Goal: Find specific page/section

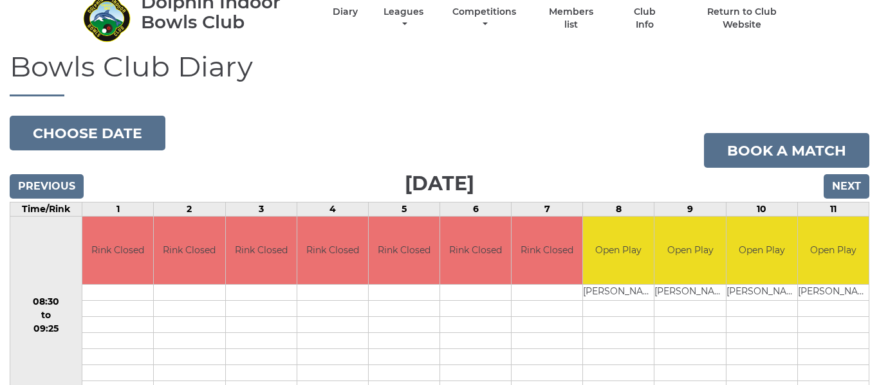
scroll to position [39, 0]
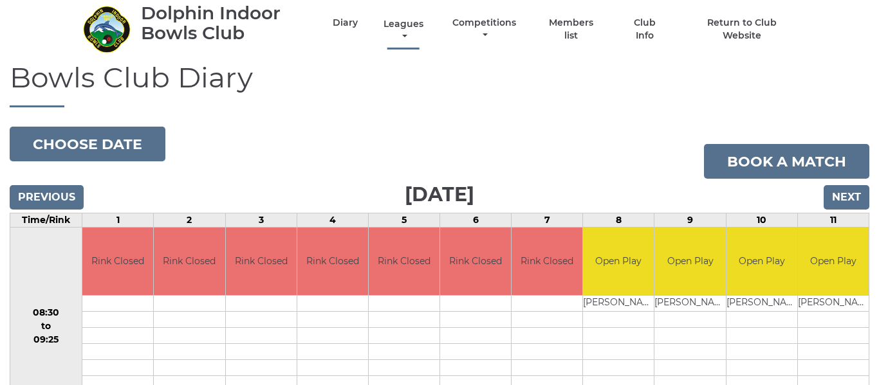
click at [408, 24] on link "Leagues" at bounding box center [403, 30] width 46 height 25
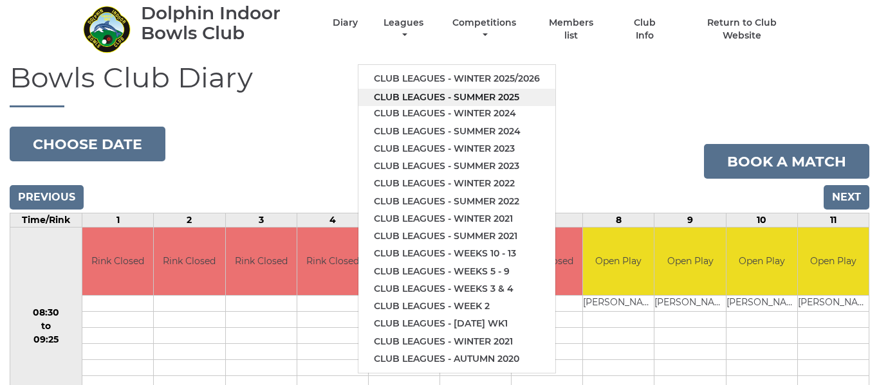
click at [428, 96] on link "Club leagues - Summer 2025" at bounding box center [456, 97] width 197 height 17
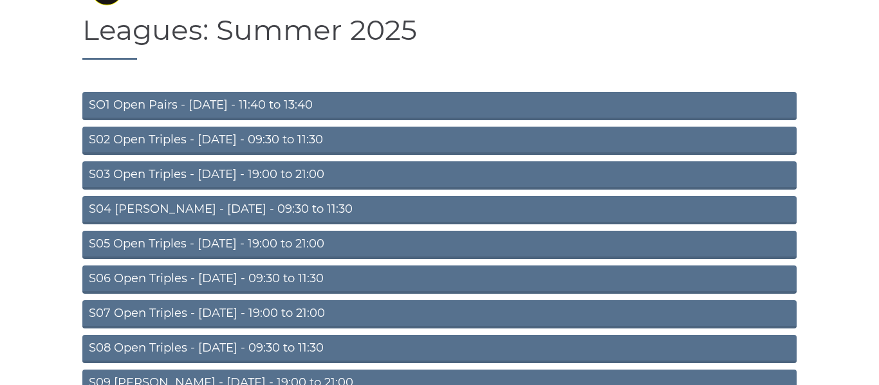
scroll to position [95, 0]
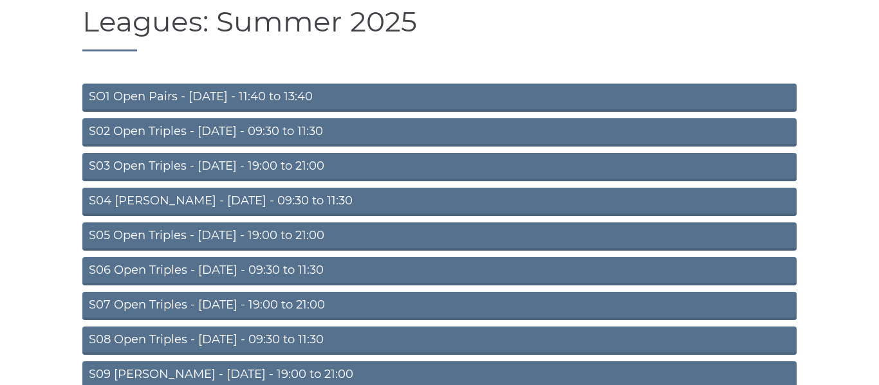
click at [288, 271] on link "S06 Open Triples - Thursday - 09:30 to 11:30" at bounding box center [439, 271] width 714 height 28
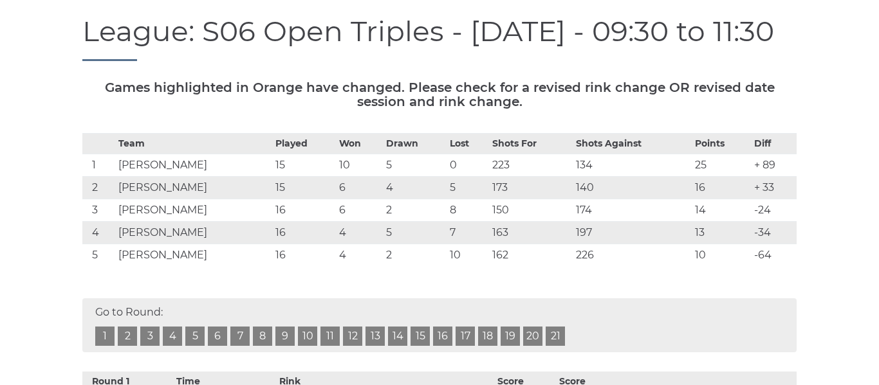
scroll to position [128, 0]
